Goal: Transaction & Acquisition: Purchase product/service

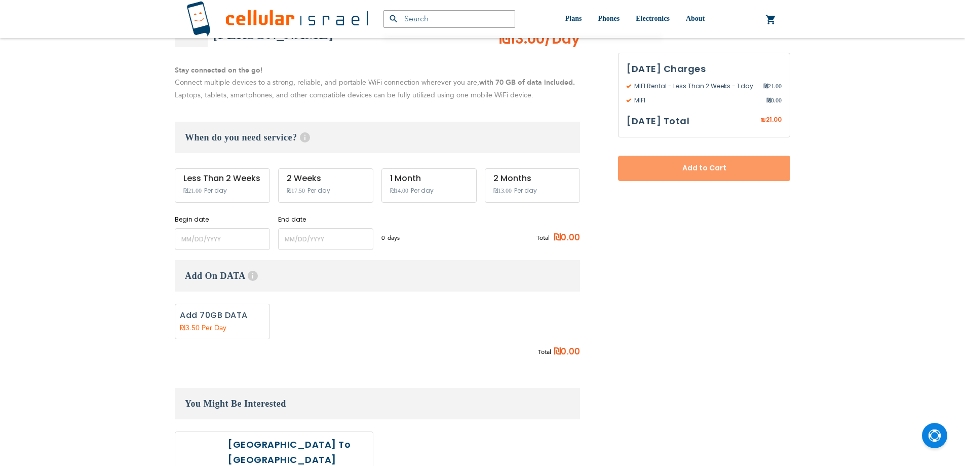
scroll to position [203, 0]
click at [213, 240] on input "name" at bounding box center [222, 239] width 95 height 22
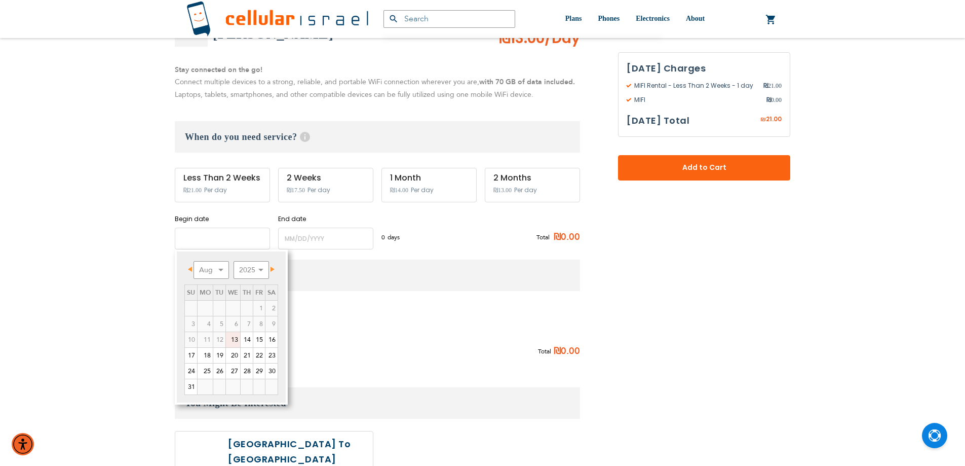
scroll to position [0, 0]
click at [231, 339] on link "13" at bounding box center [233, 339] width 14 height 15
type input "[DATE]"
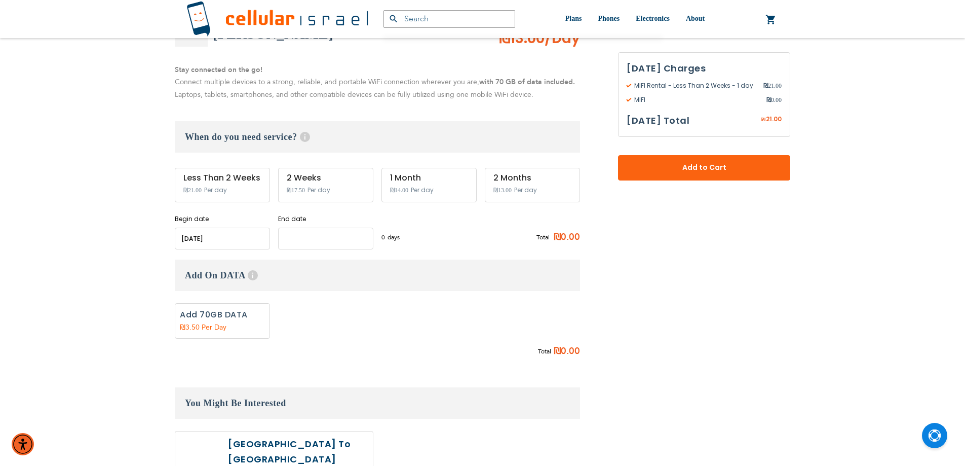
click at [294, 238] on input "name" at bounding box center [325, 239] width 95 height 22
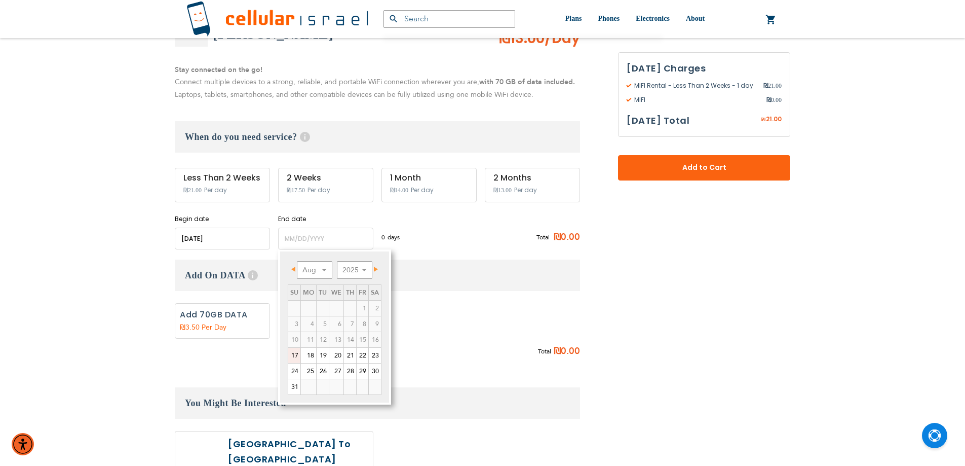
click at [295, 353] on link "17" at bounding box center [294, 355] width 12 height 15
type input "[DATE]"
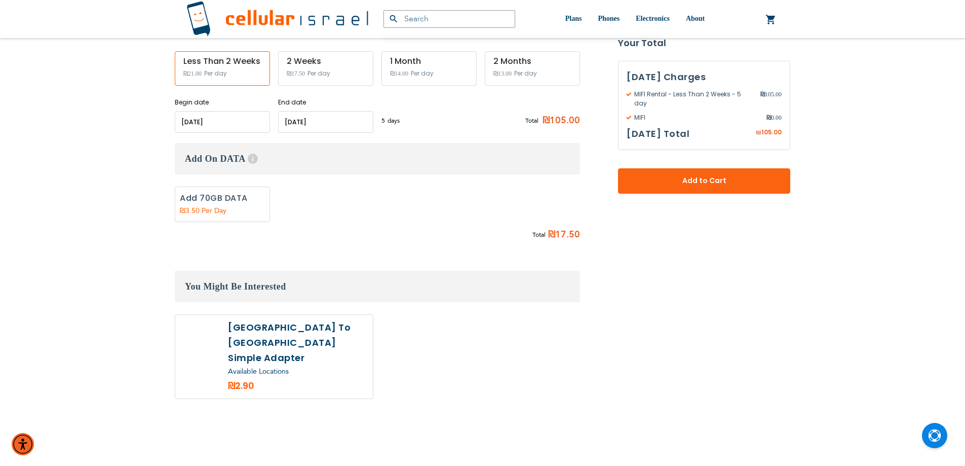
scroll to position [355, 0]
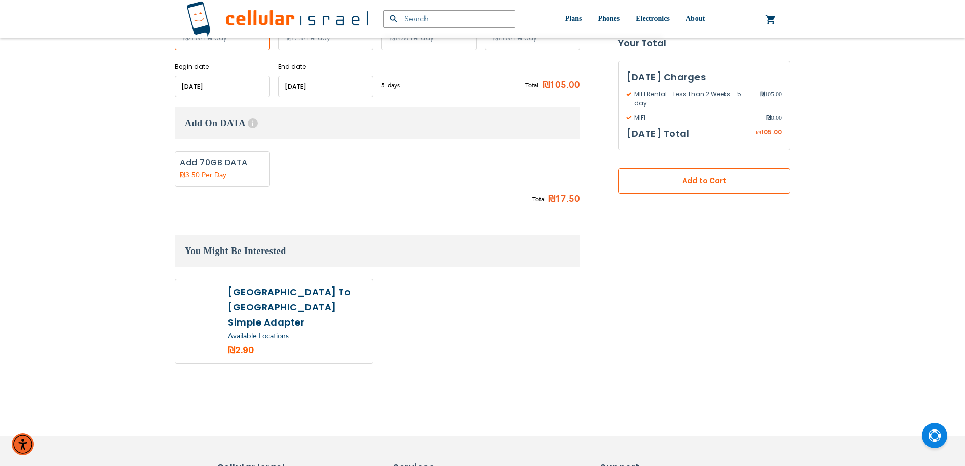
click at [730, 169] on button "Add to Cart" at bounding box center [704, 180] width 172 height 25
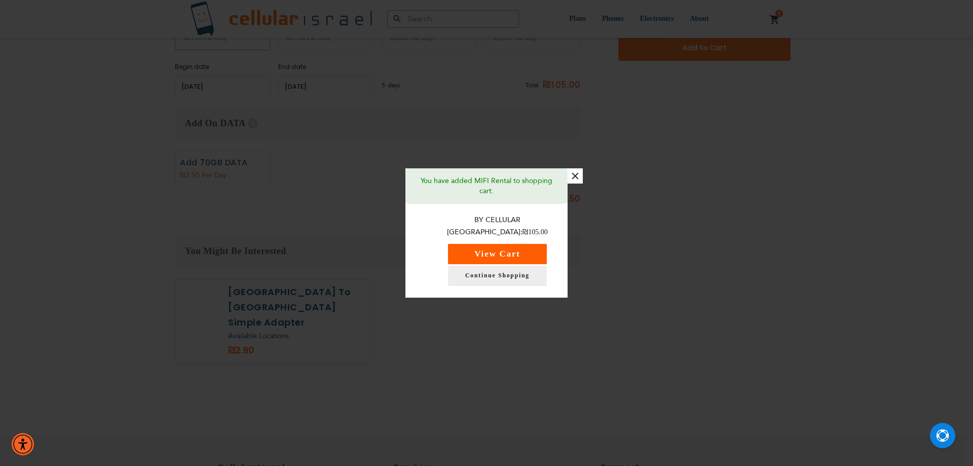
click at [486, 246] on button "View Cart" at bounding box center [497, 254] width 99 height 20
